Goal: Information Seeking & Learning: Find specific fact

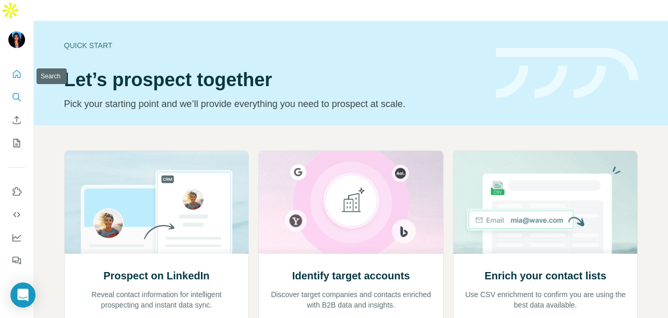
click at [16, 88] on button "Search" at bounding box center [16, 97] width 17 height 19
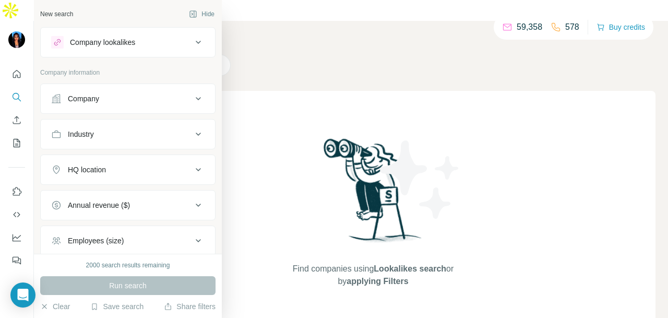
click at [86, 93] on div "Company" at bounding box center [83, 98] width 31 height 10
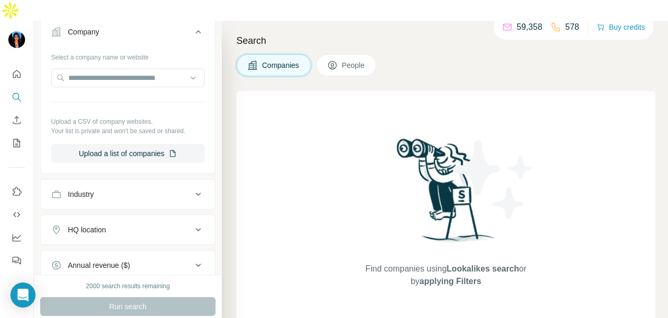
scroll to position [209, 0]
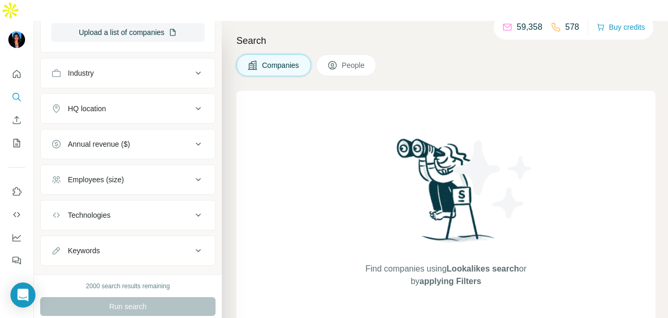
click at [150, 96] on button "HQ location" at bounding box center [128, 108] width 174 height 25
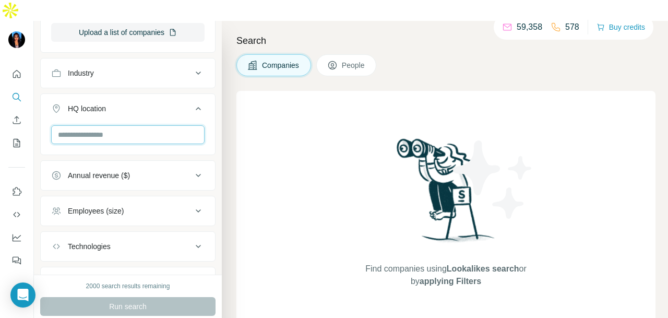
click at [149, 125] on input "text" at bounding box center [128, 134] width 154 height 19
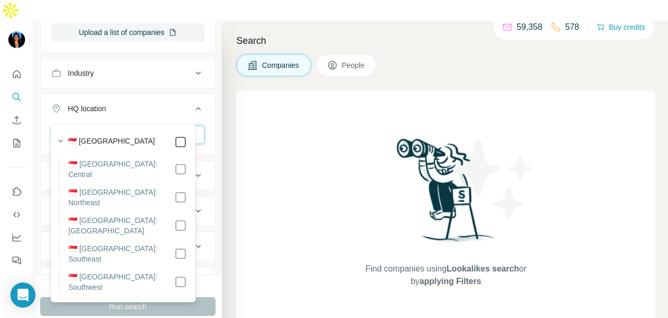
type input "*********"
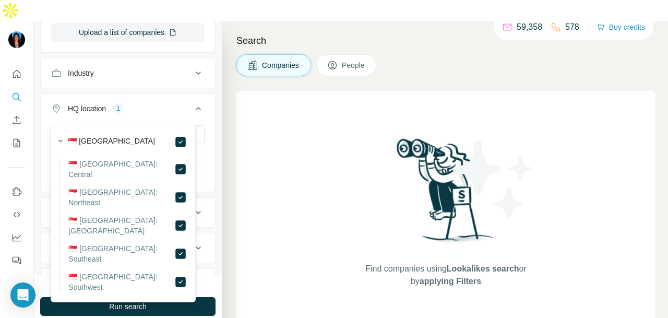
click at [195, 102] on icon at bounding box center [198, 108] width 13 height 13
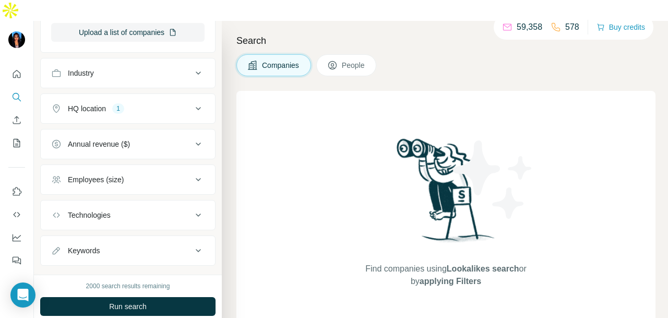
scroll to position [157, 0]
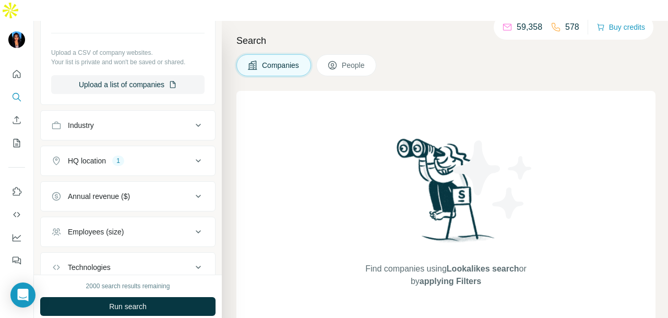
click at [179, 113] on button "Industry" at bounding box center [128, 125] width 174 height 25
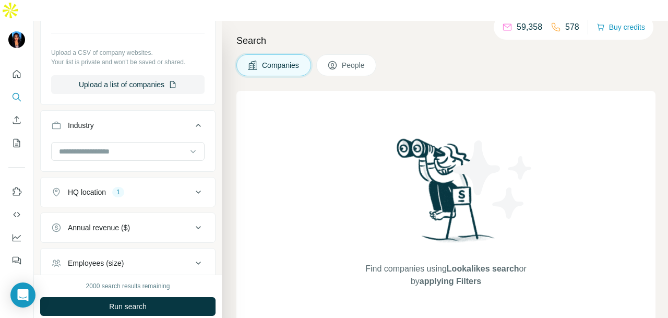
scroll to position [257, 0]
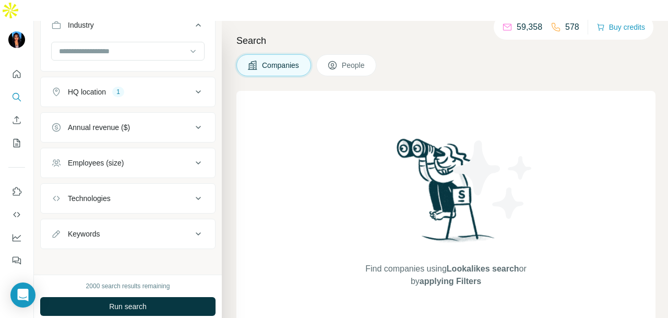
click at [366, 60] on span "People" at bounding box center [354, 65] width 24 height 10
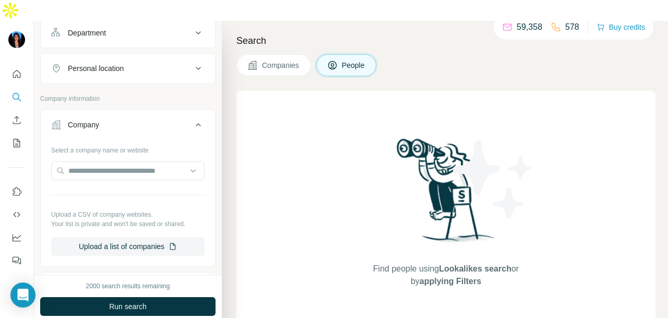
scroll to position [105, 0]
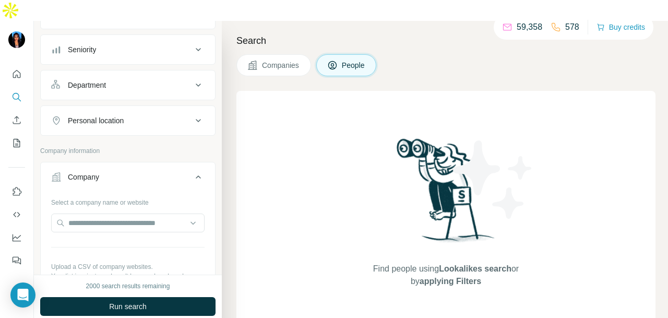
click at [146, 115] on div "Personal location" at bounding box center [121, 120] width 141 height 10
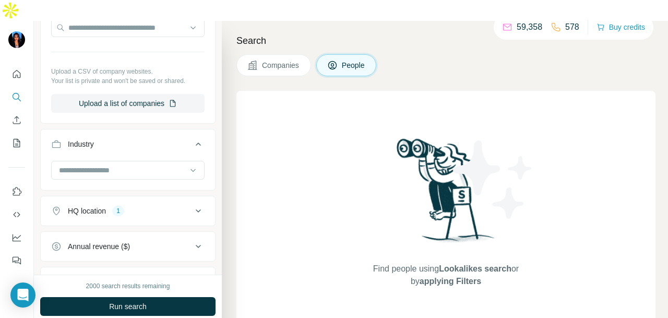
scroll to position [367, 0]
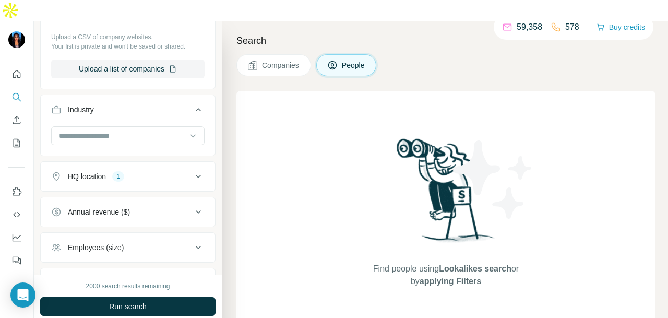
click at [167, 171] on div "HQ location 1" at bounding box center [121, 176] width 141 height 10
click at [92, 220] on div "[GEOGRAPHIC_DATA]" at bounding box center [92, 226] width 82 height 13
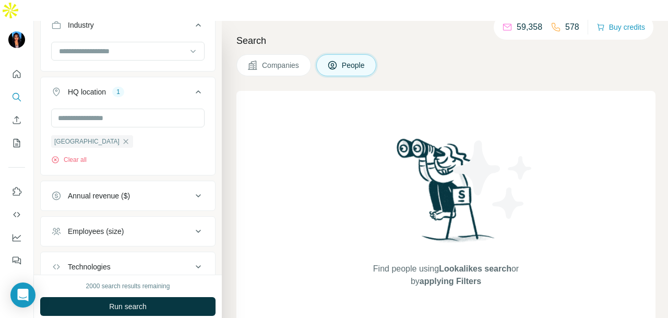
scroll to position [471, 0]
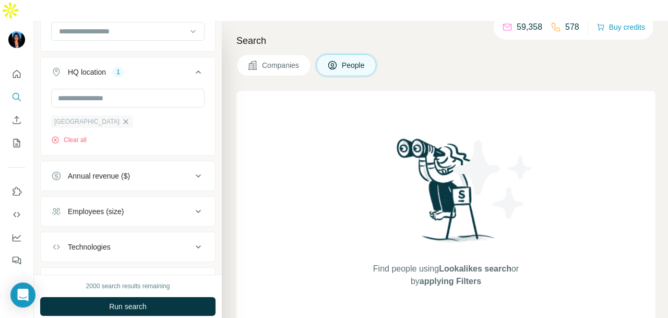
click at [122, 117] on icon "button" at bounding box center [126, 121] width 8 height 8
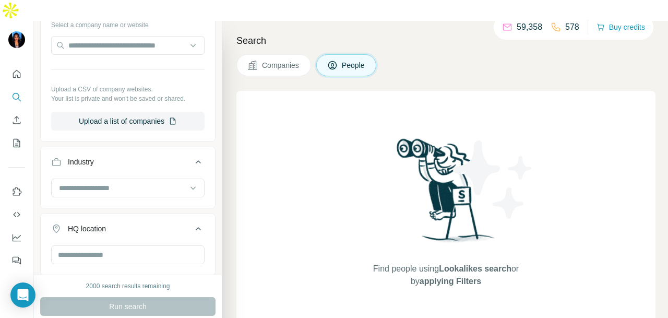
scroll to position [158, 0]
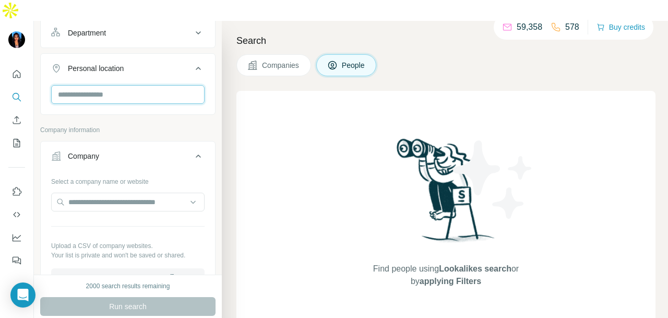
click at [148, 85] on input "text" at bounding box center [128, 94] width 154 height 19
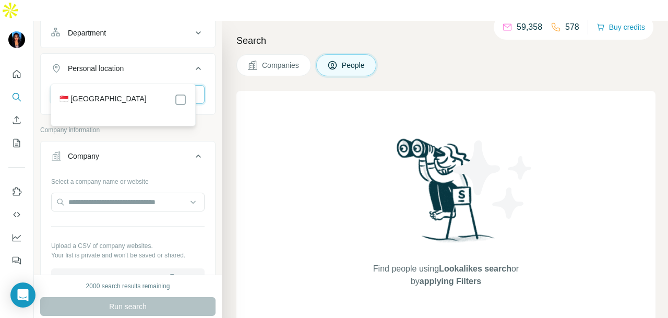
type input "*********"
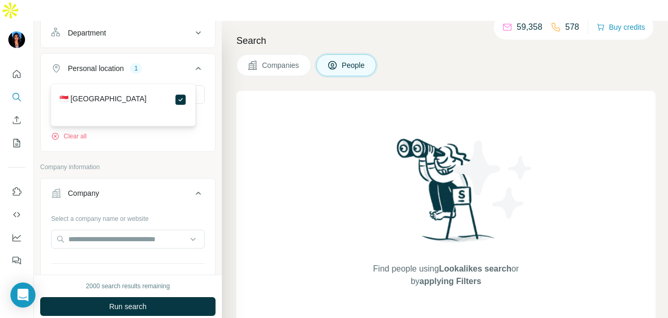
click at [202, 112] on div "********* [GEOGRAPHIC_DATA] Clear all" at bounding box center [128, 117] width 174 height 64
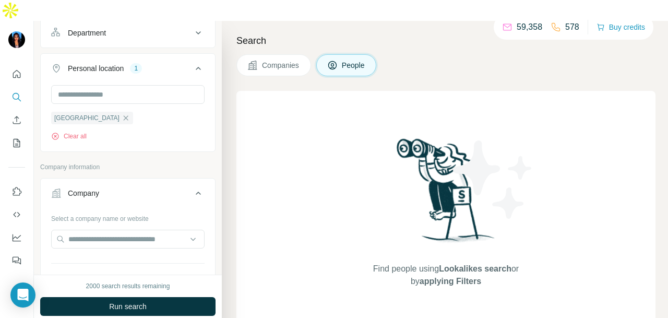
scroll to position [53, 0]
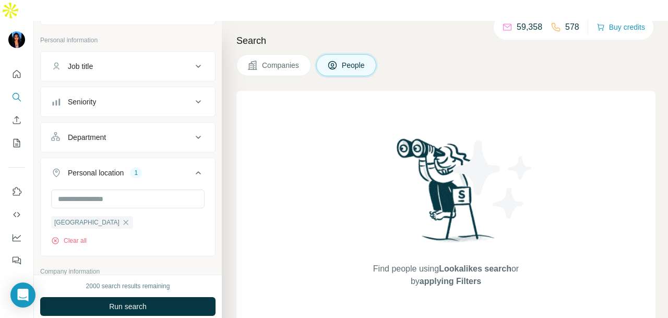
click at [142, 132] on div "Department" at bounding box center [121, 137] width 141 height 10
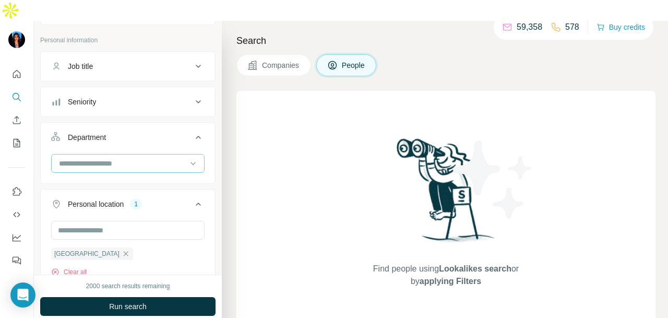
click at [139, 158] on input at bounding box center [122, 163] width 129 height 11
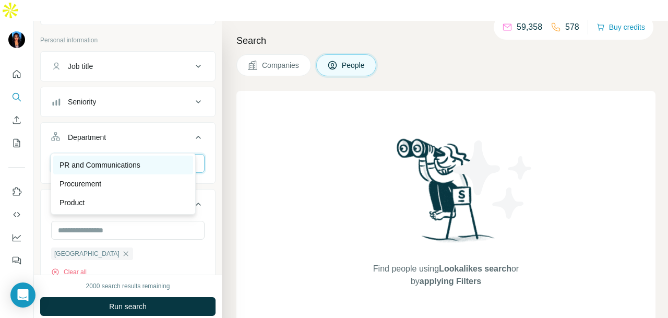
type input "**"
click at [137, 166] on p "PR and Communications" at bounding box center [100, 165] width 81 height 10
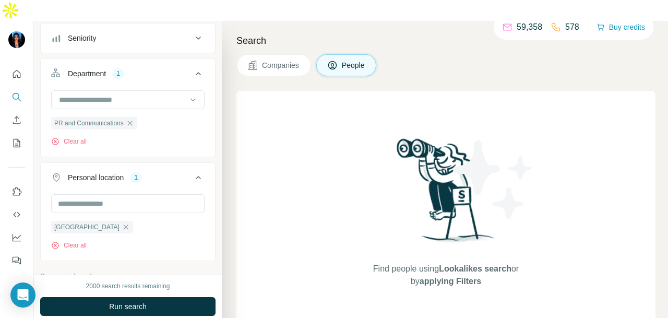
scroll to position [13, 0]
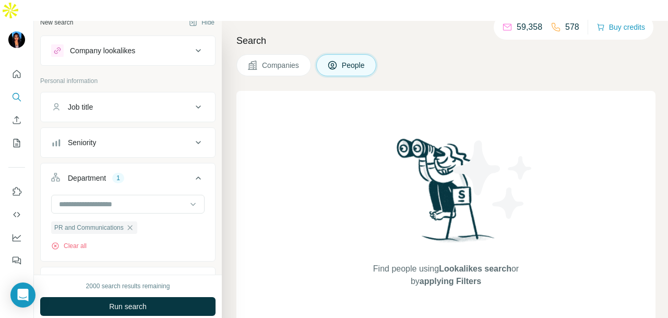
click at [135, 137] on div "Seniority" at bounding box center [121, 142] width 141 height 10
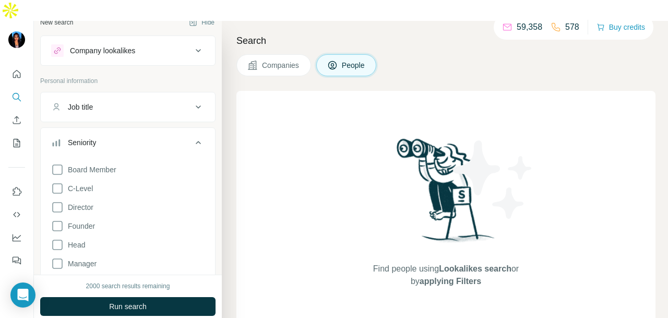
click at [135, 137] on div "Seniority" at bounding box center [121, 142] width 141 height 10
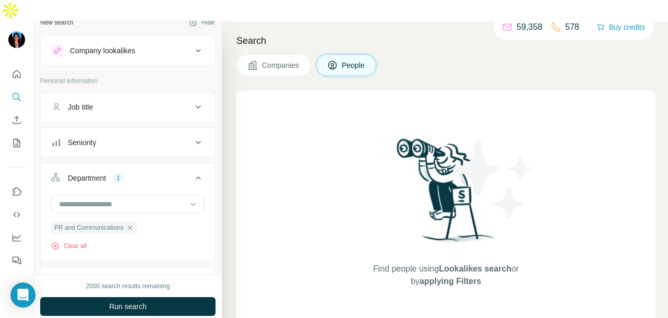
click at [142, 102] on div "Job title" at bounding box center [121, 107] width 141 height 10
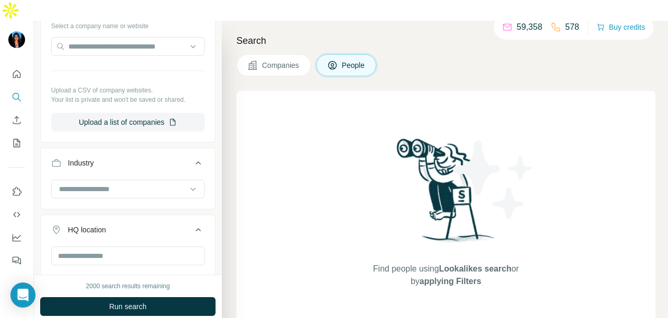
scroll to position [535, 0]
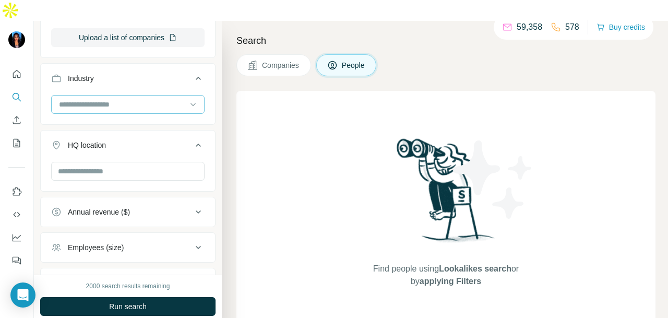
click at [149, 96] on div at bounding box center [122, 105] width 129 height 18
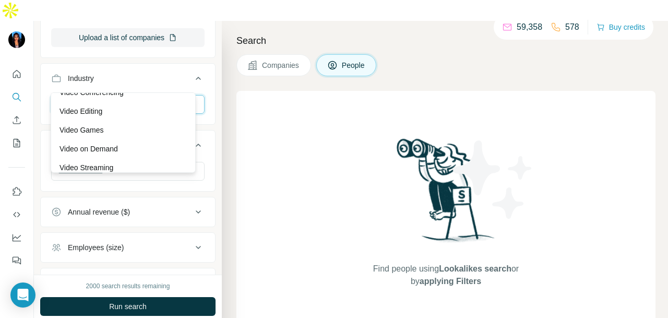
scroll to position [9870, 0]
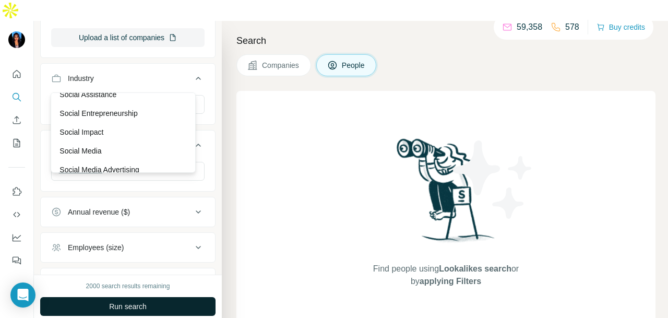
click at [136, 62] on div "Soccer" at bounding box center [123, 57] width 127 height 10
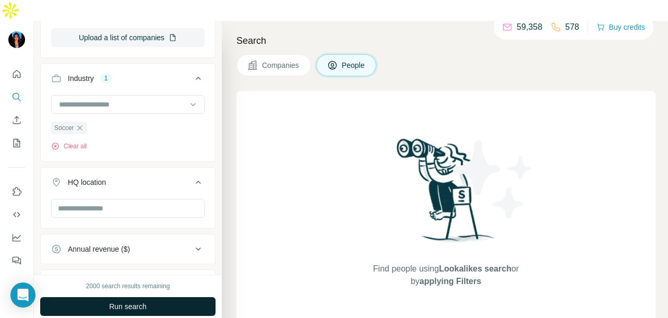
click at [171, 297] on button "Run search" at bounding box center [127, 306] width 175 height 19
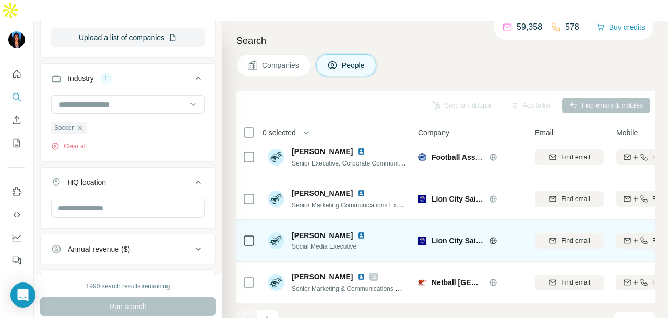
scroll to position [262, 0]
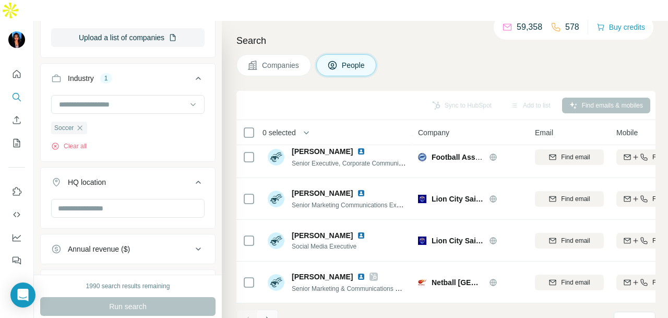
click at [266, 315] on icon "Navigate to next page" at bounding box center [268, 320] width 10 height 10
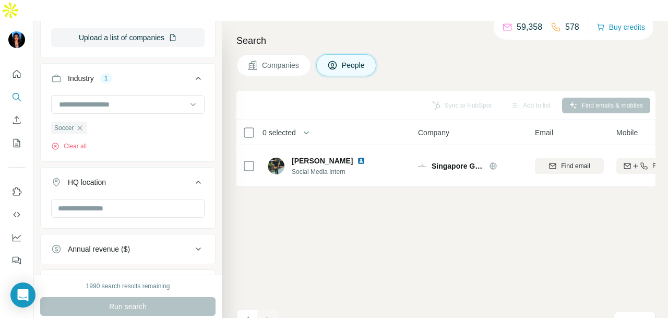
scroll to position [0, 0]
click at [249, 315] on icon "Navigate to previous page" at bounding box center [247, 320] width 10 height 10
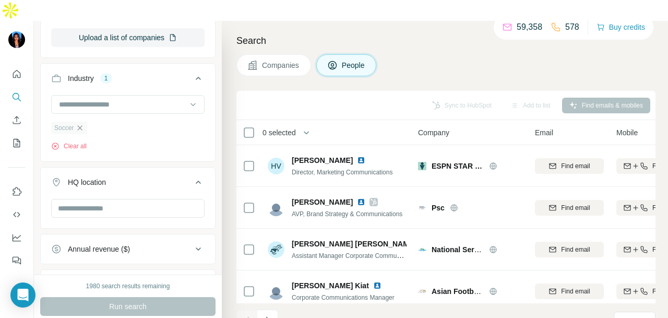
click at [84, 124] on icon "button" at bounding box center [80, 128] width 8 height 8
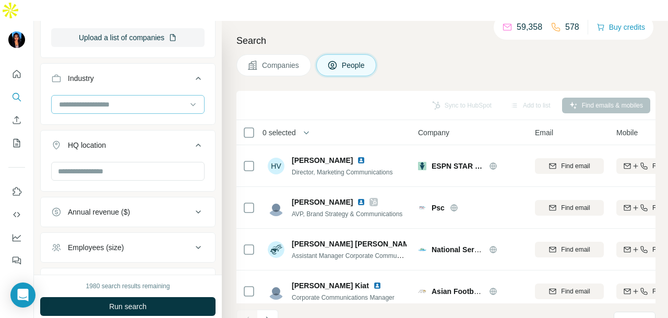
click at [147, 99] on input at bounding box center [122, 104] width 129 height 11
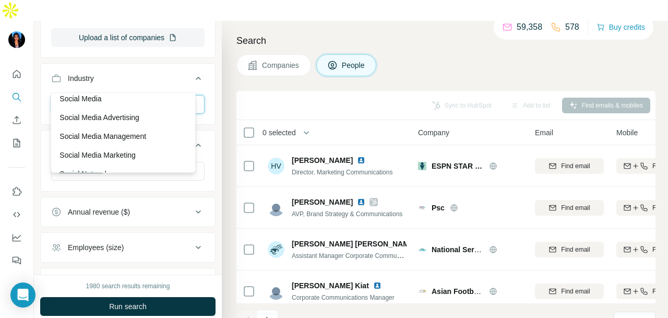
scroll to position [9870, 0]
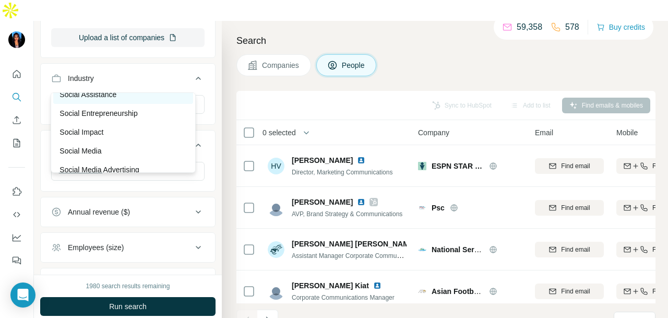
click at [140, 100] on div "Social Assistance" at bounding box center [123, 94] width 127 height 10
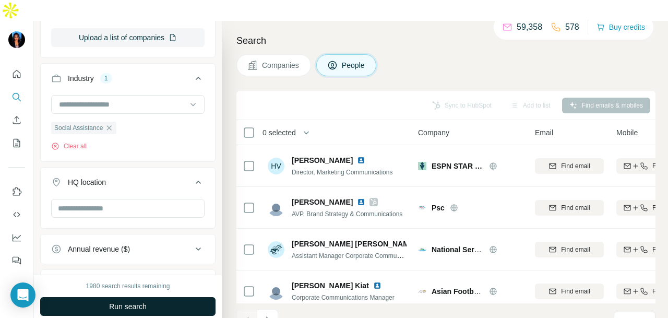
click at [188, 297] on button "Run search" at bounding box center [127, 306] width 175 height 19
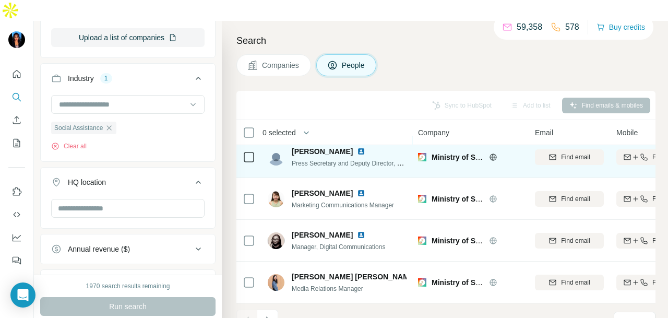
scroll to position [262, 0]
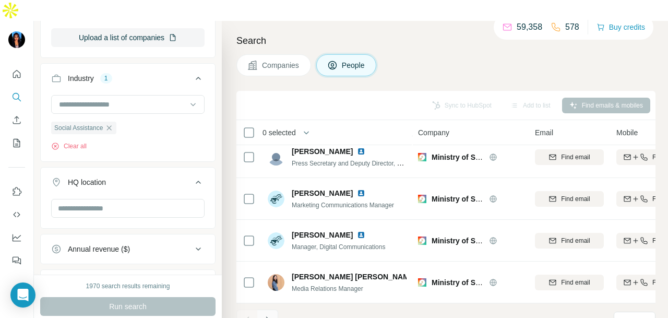
click at [271, 315] on icon "Navigate to next page" at bounding box center [268, 320] width 10 height 10
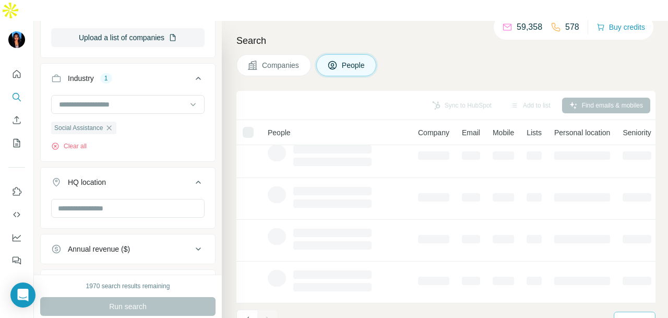
click at [633, 315] on div "10" at bounding box center [634, 320] width 26 height 10
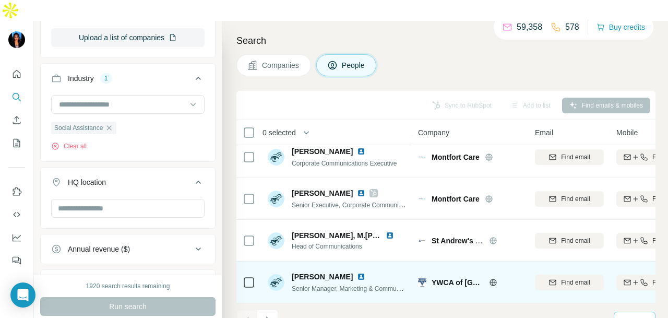
scroll to position [2351, 0]
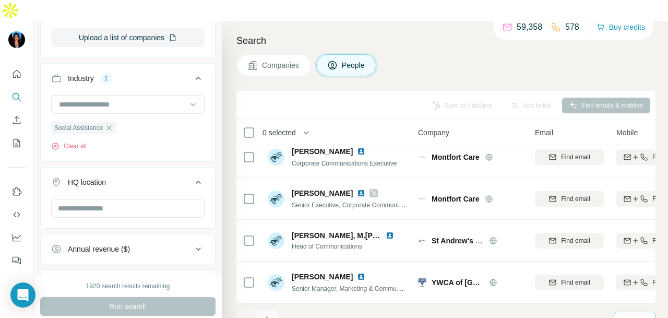
click at [270, 315] on icon "Navigate to next page" at bounding box center [268, 320] width 10 height 10
click at [265, 315] on icon "Navigate to next page" at bounding box center [268, 320] width 10 height 10
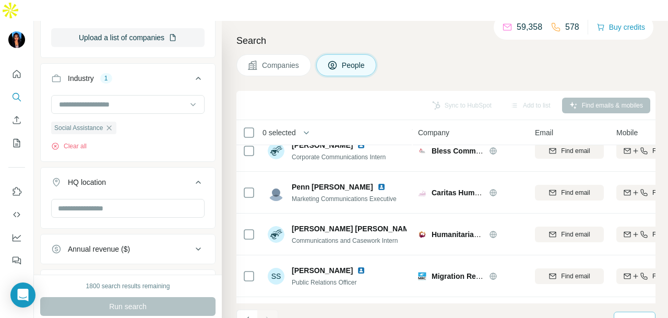
scroll to position [513, 0]
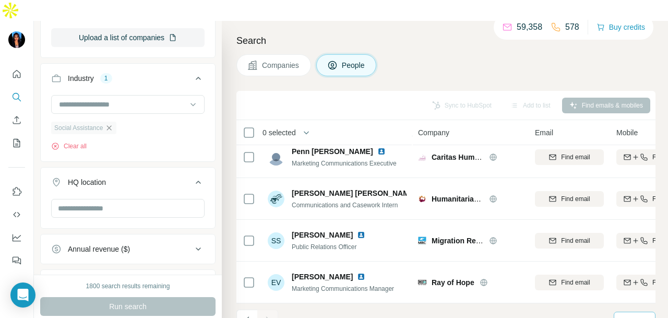
click at [113, 124] on icon "button" at bounding box center [109, 128] width 8 height 8
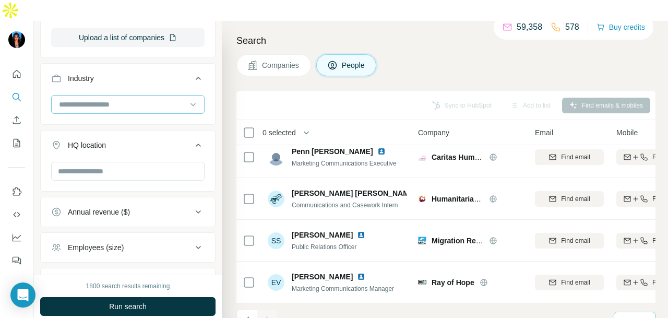
click at [162, 99] on input at bounding box center [122, 104] width 129 height 11
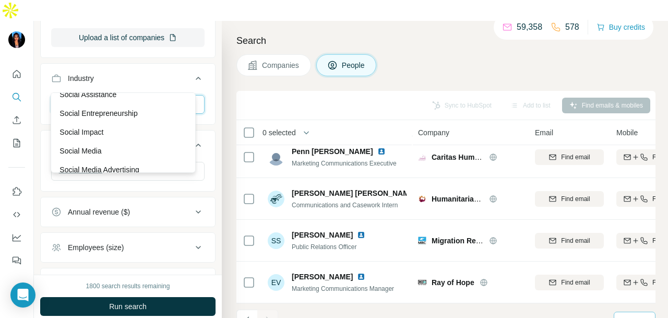
scroll to position [9923, 0]
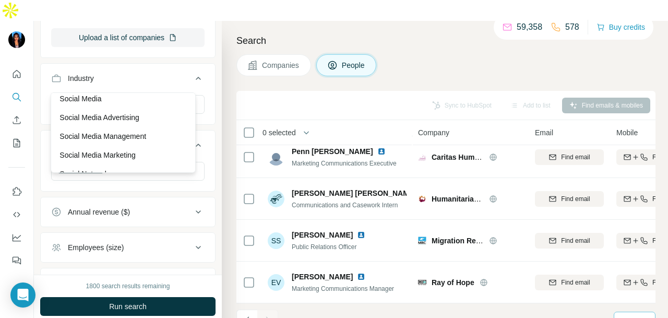
click at [145, 66] on div "Social Entrepreneurship" at bounding box center [123, 61] width 127 height 10
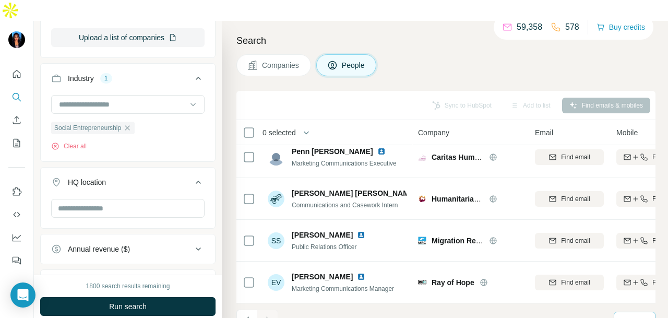
click at [152, 297] on button "Run search" at bounding box center [127, 306] width 175 height 19
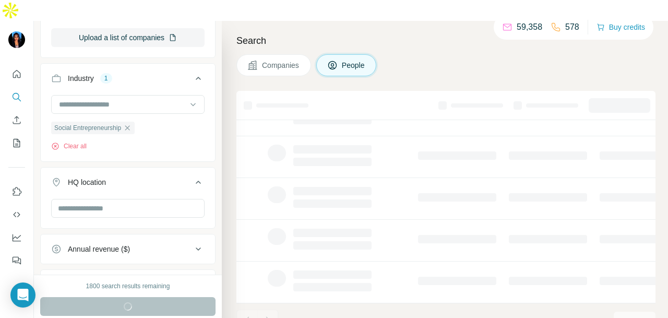
scroll to position [262, 0]
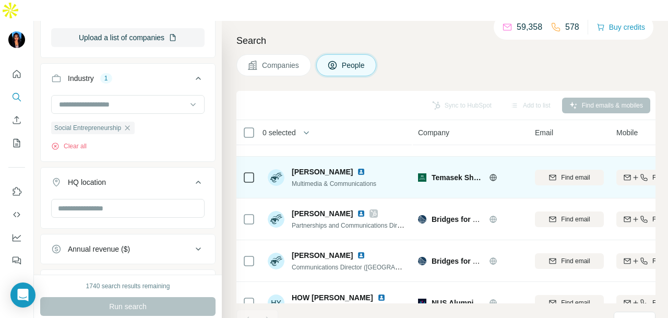
scroll to position [179, 0]
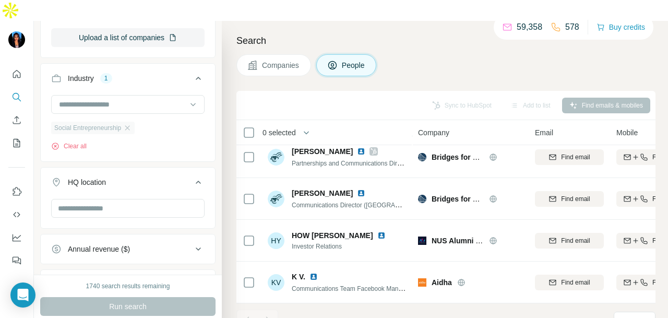
click at [135, 122] on div "Social Entrepreneurship" at bounding box center [93, 128] width 84 height 13
click at [131, 124] on icon "button" at bounding box center [127, 128] width 8 height 8
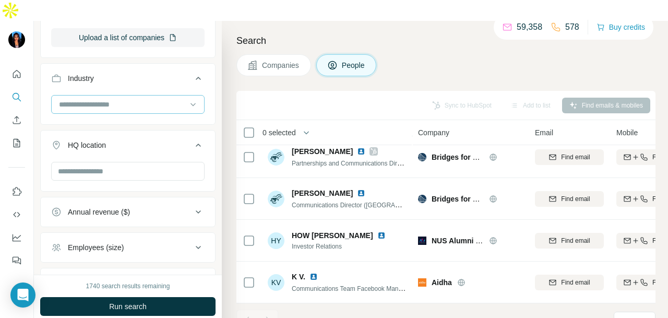
click at [175, 96] on div at bounding box center [122, 105] width 129 height 18
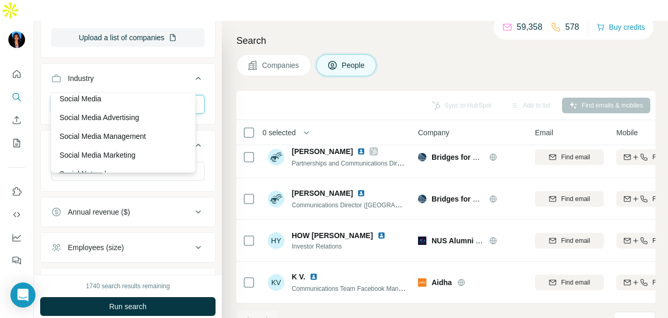
scroll to position [10184, 0]
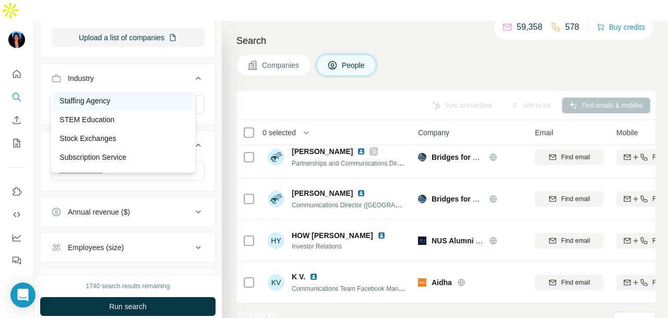
click at [152, 106] on div "Staffing Agency" at bounding box center [123, 101] width 127 height 10
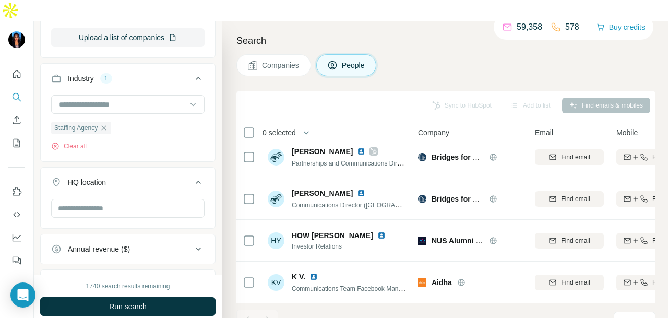
click at [176, 297] on button "Run search" at bounding box center [127, 306] width 175 height 19
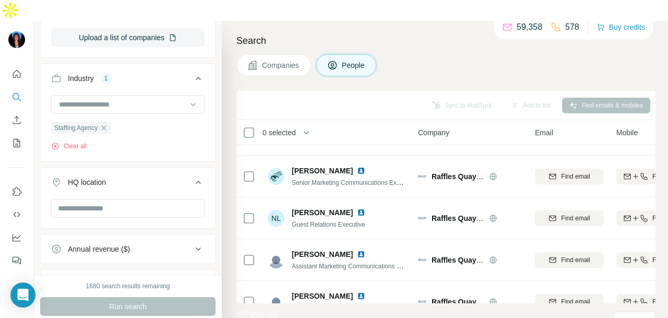
scroll to position [1891, 0]
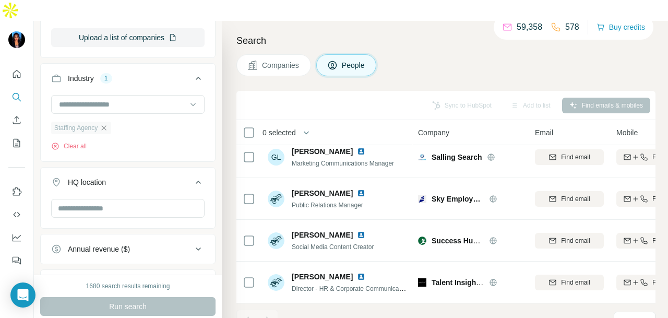
click at [108, 124] on icon "button" at bounding box center [104, 128] width 8 height 8
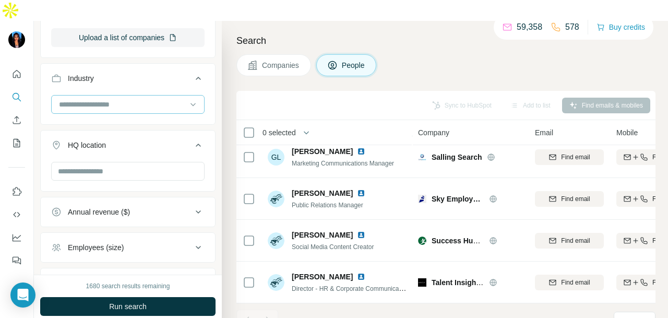
click at [162, 99] on input at bounding box center [122, 104] width 129 height 11
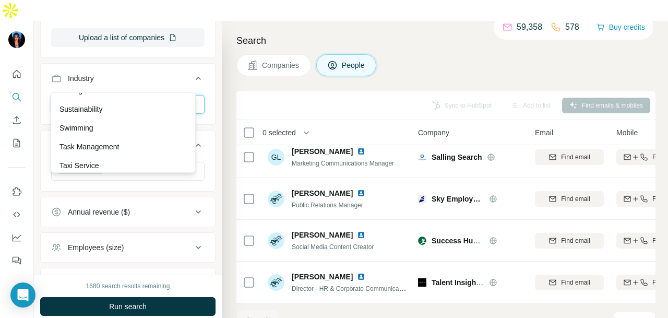
scroll to position [10236, 0]
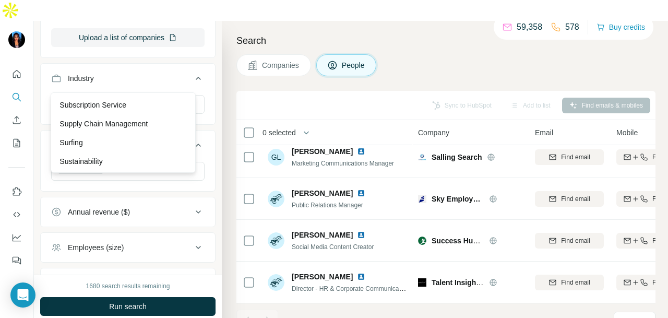
click at [148, 73] on div "STEM Education" at bounding box center [123, 67] width 127 height 10
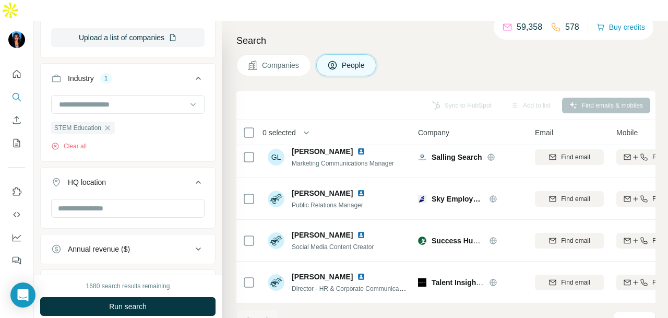
click at [163, 297] on button "Run search" at bounding box center [127, 306] width 175 height 19
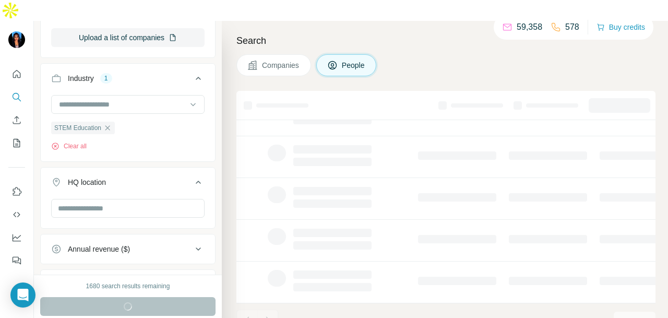
scroll to position [262, 0]
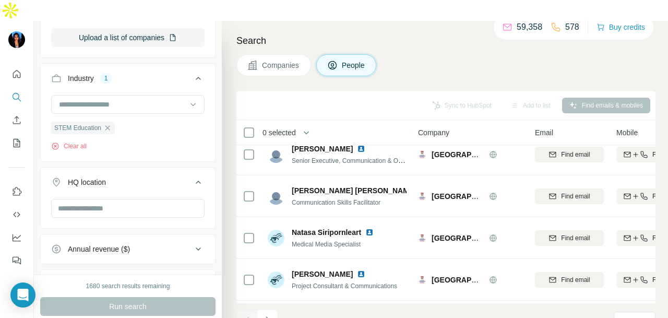
scroll to position [2351, 0]
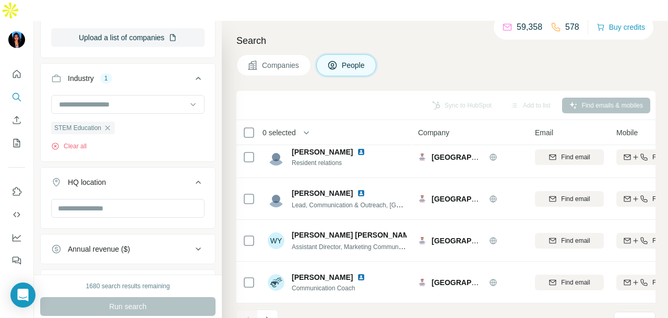
click at [268, 315] on icon "Navigate to next page" at bounding box center [268, 320] width 10 height 10
click at [267, 316] on icon "Navigate to next page" at bounding box center [268, 319] width 4 height 7
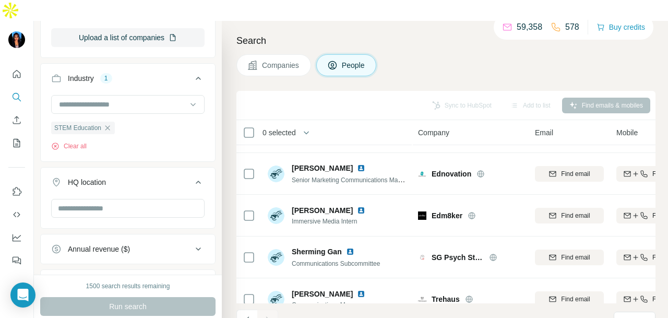
scroll to position [1014, 0]
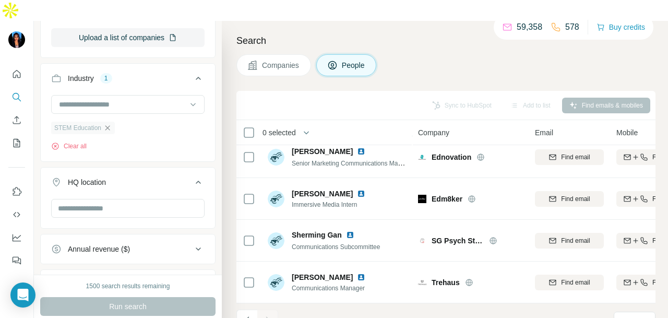
click at [112, 124] on icon "button" at bounding box center [107, 128] width 8 height 8
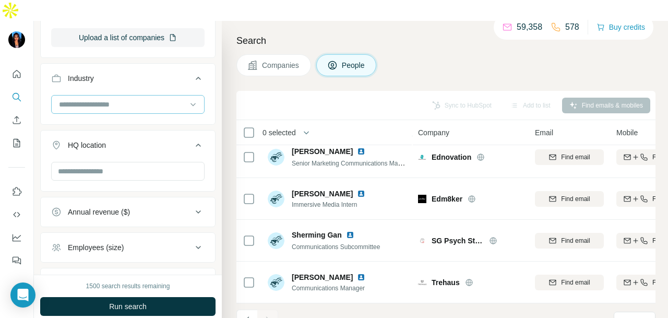
click at [138, 96] on div at bounding box center [122, 105] width 129 height 18
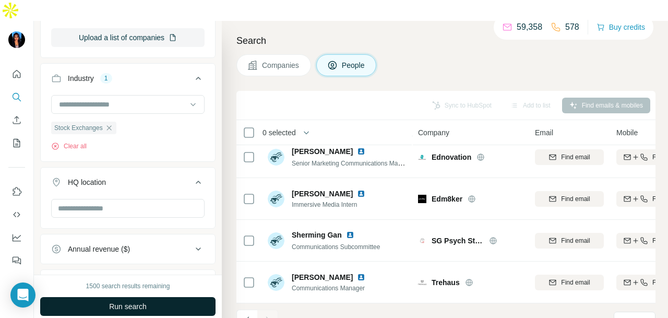
click at [156, 297] on button "Run search" at bounding box center [127, 306] width 175 height 19
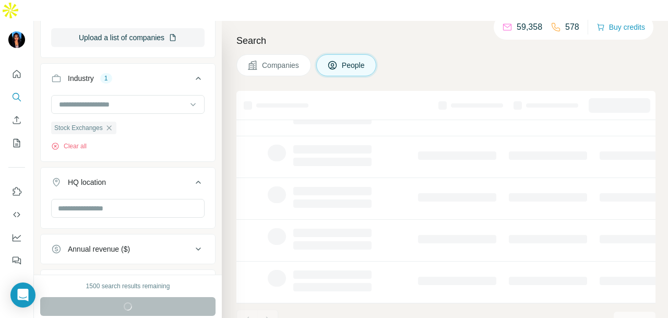
scroll to position [262, 0]
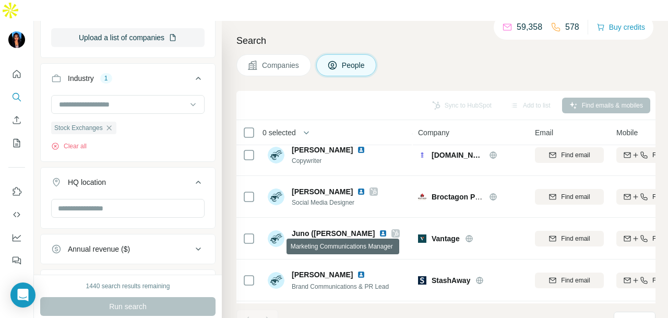
scroll to position [753, 0]
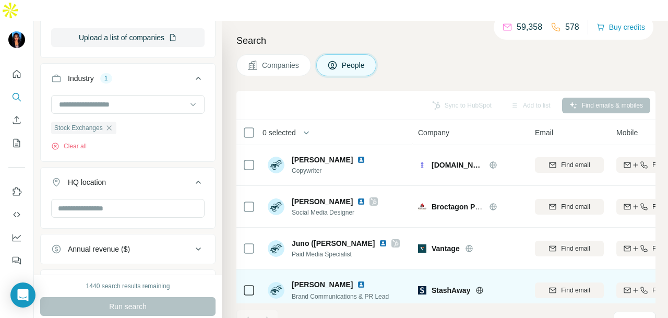
click at [357, 280] on img at bounding box center [361, 284] width 8 height 8
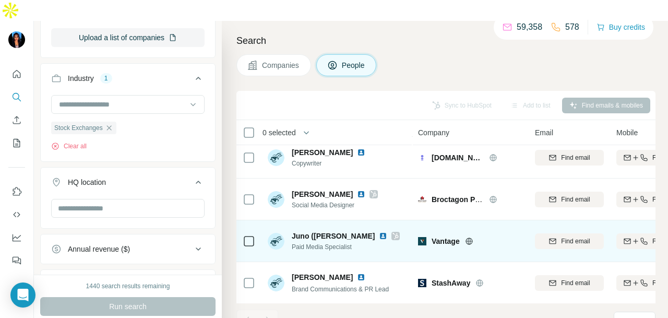
scroll to position [627, 0]
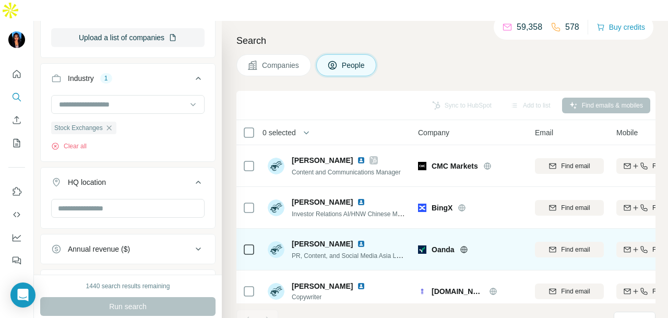
click at [358, 240] on img at bounding box center [361, 244] width 8 height 8
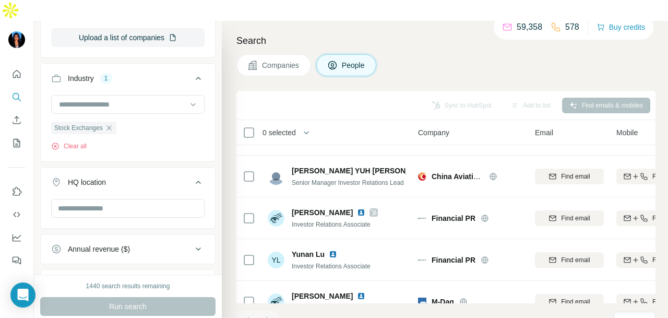
scroll to position [1098, 0]
